Goal: Find specific page/section: Find specific page/section

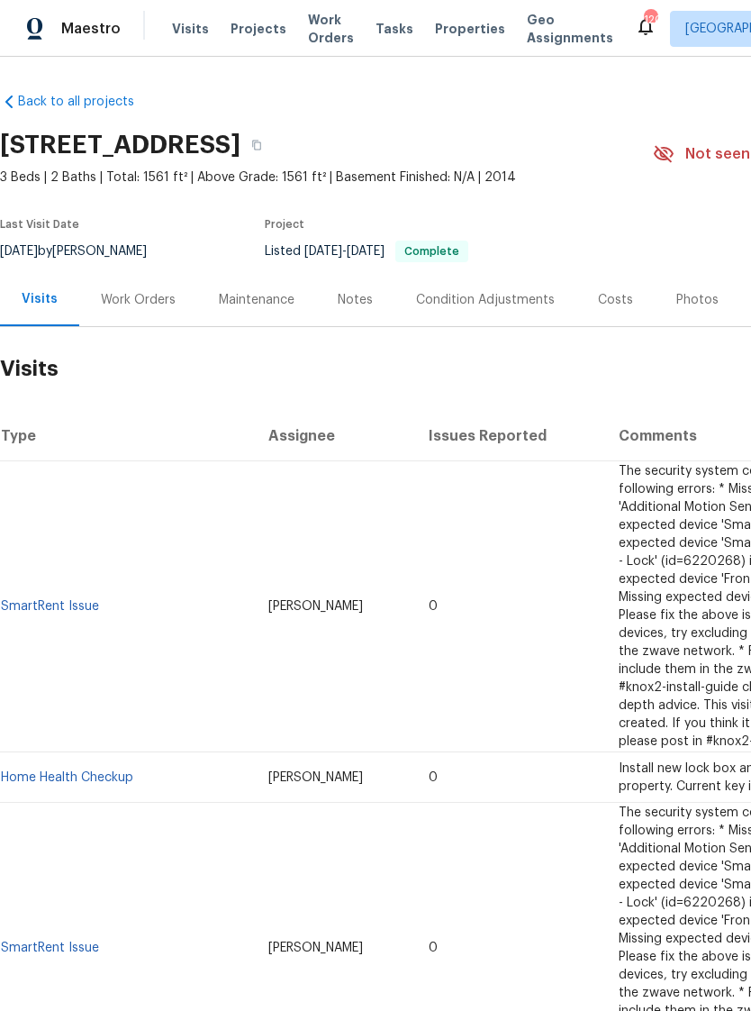
click at [142, 309] on div "Work Orders" at bounding box center [138, 300] width 75 height 18
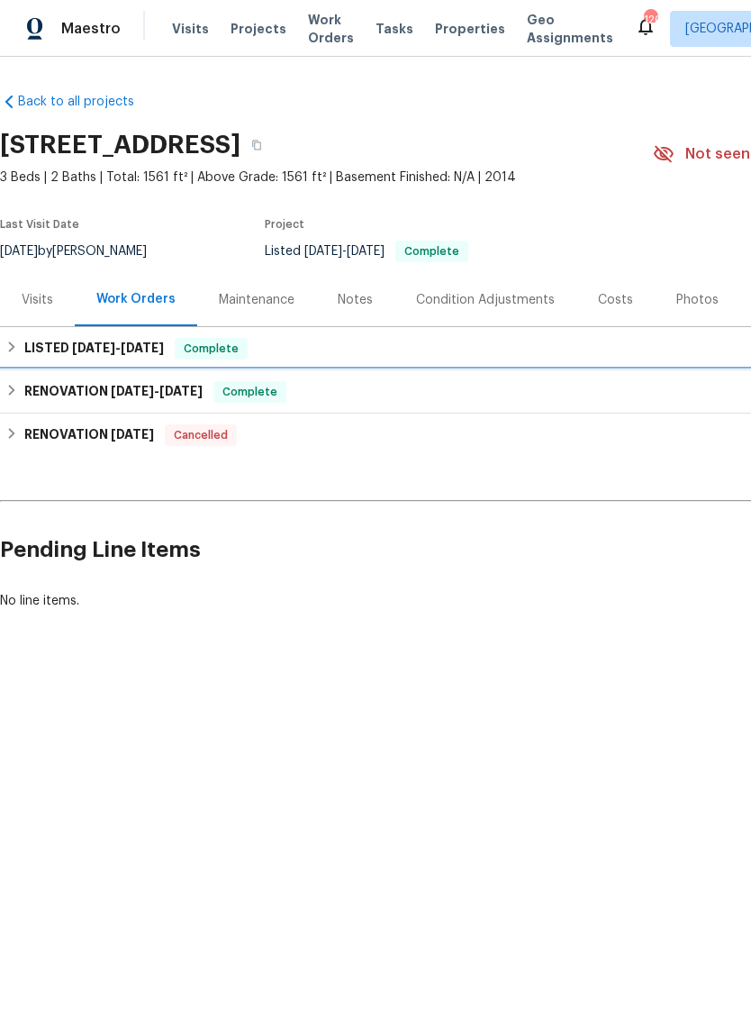
click at [103, 403] on h6 "RENOVATION [DATE] - [DATE]" at bounding box center [113, 392] width 178 height 22
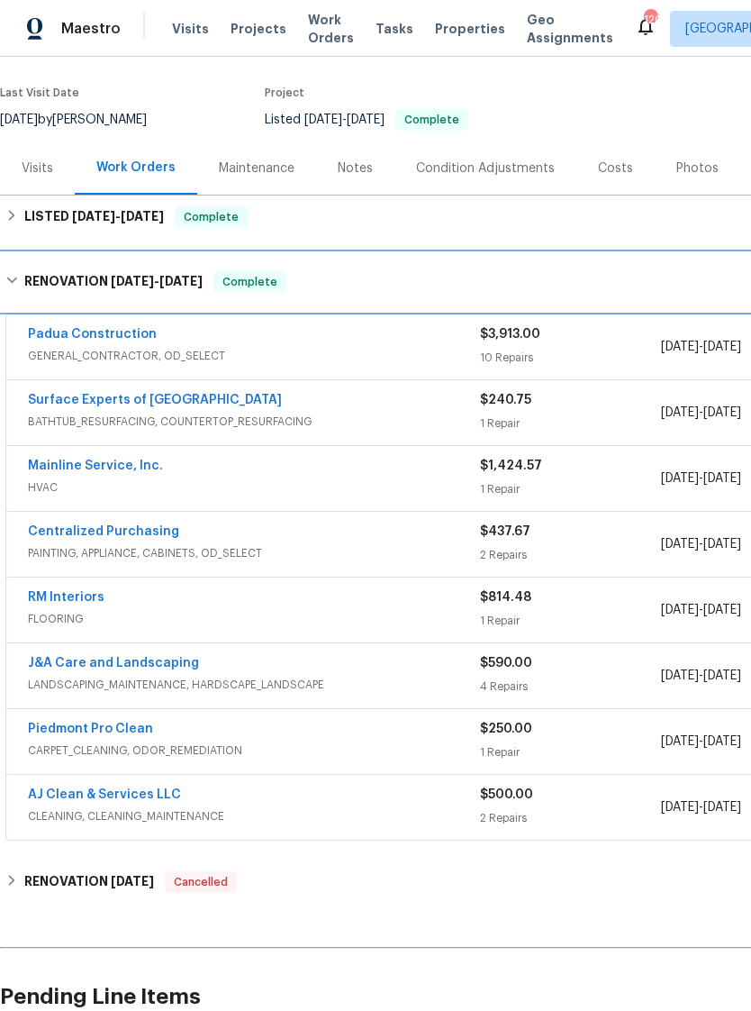
scroll to position [139, 0]
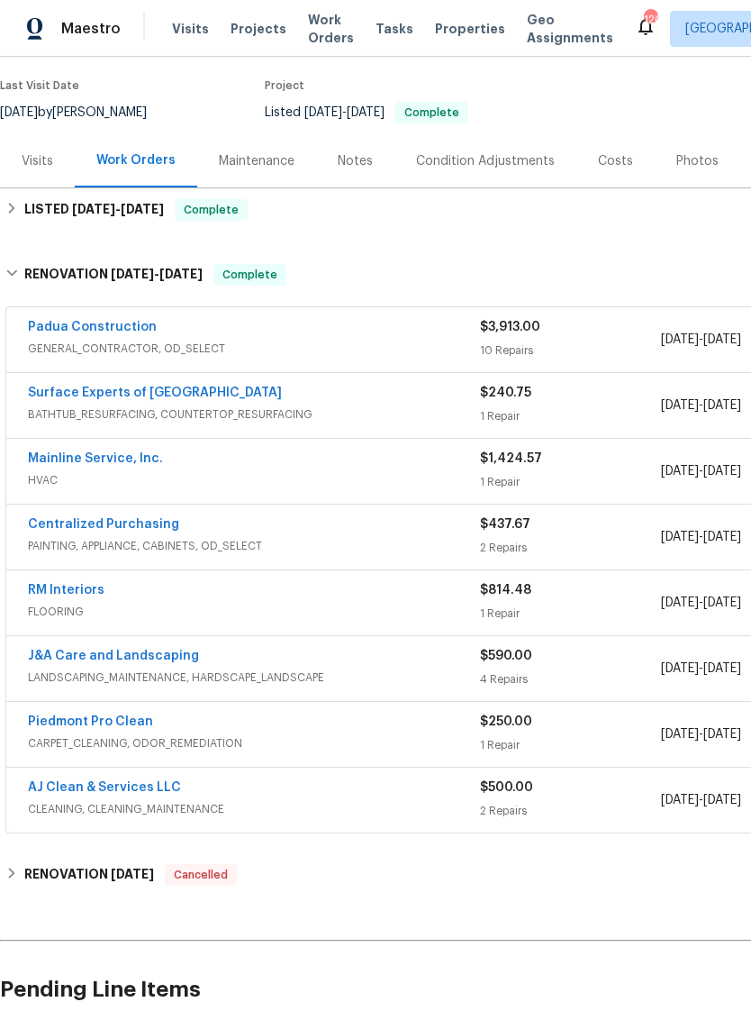
click at [132, 794] on link "AJ Clean & Services LLC" at bounding box center [104, 787] width 153 height 13
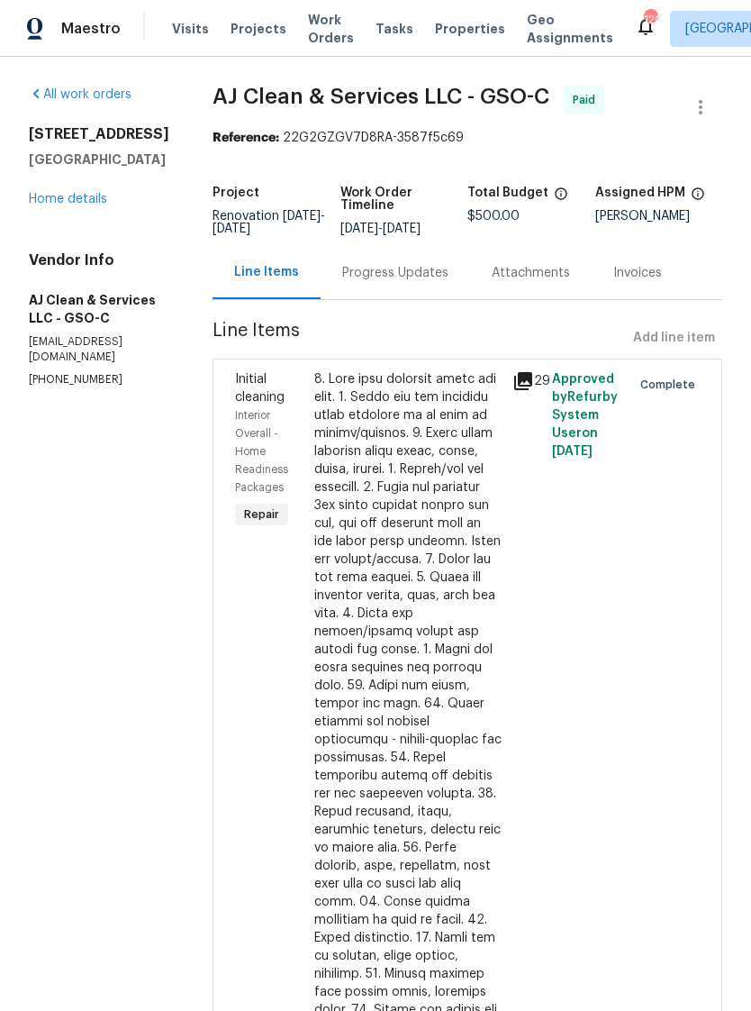
click at [533, 390] on icon at bounding box center [523, 381] width 18 height 18
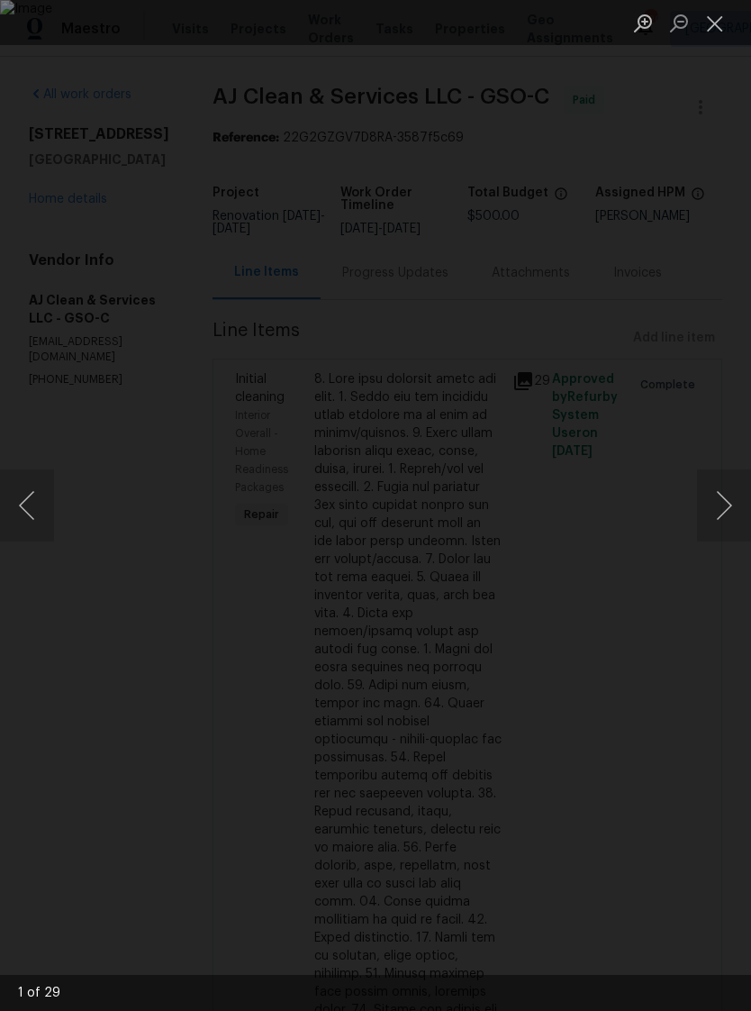
click at [728, 496] on button "Next image" at bounding box center [724, 505] width 54 height 72
click at [724, 503] on button "Next image" at bounding box center [724, 505] width 54 height 72
click at [724, 505] on button "Next image" at bounding box center [724, 505] width 54 height 72
click at [726, 29] on button "Close lightbox" at bounding box center [715, 23] width 36 height 32
